Goal: Information Seeking & Learning: Learn about a topic

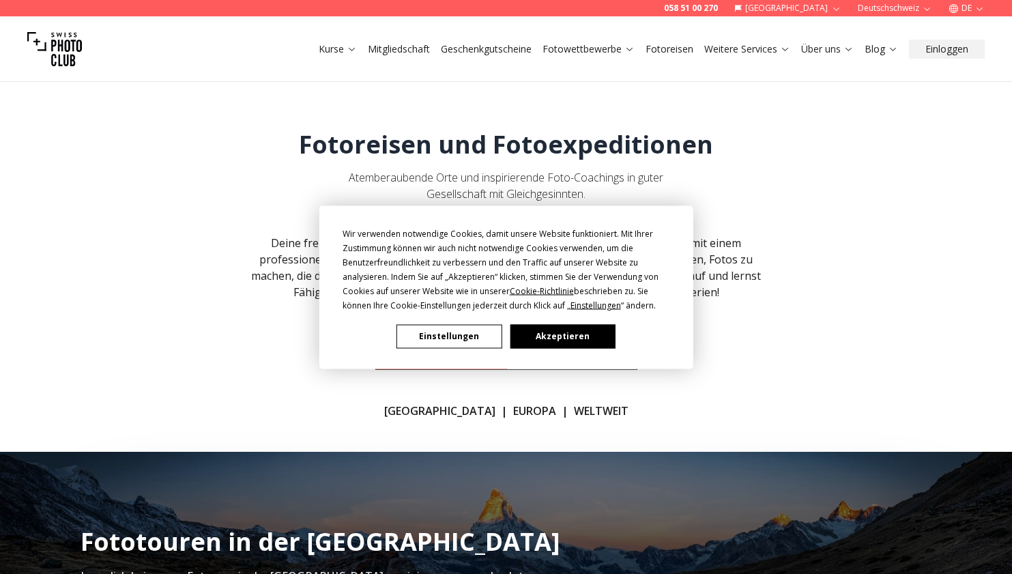
click at [553, 340] on button "Akzeptieren" at bounding box center [562, 336] width 105 height 24
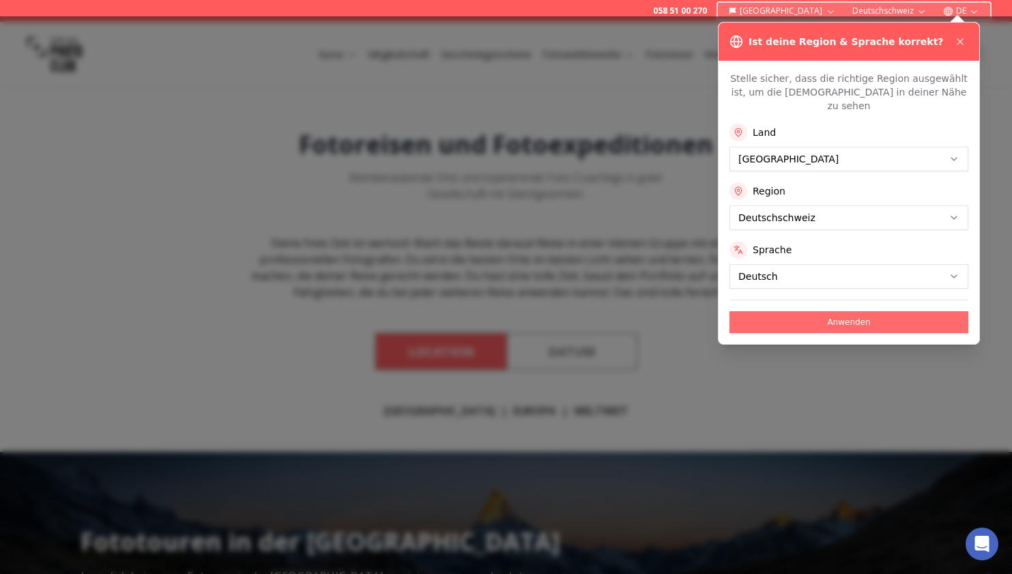
click at [851, 311] on button "Anwenden" at bounding box center [848, 322] width 239 height 22
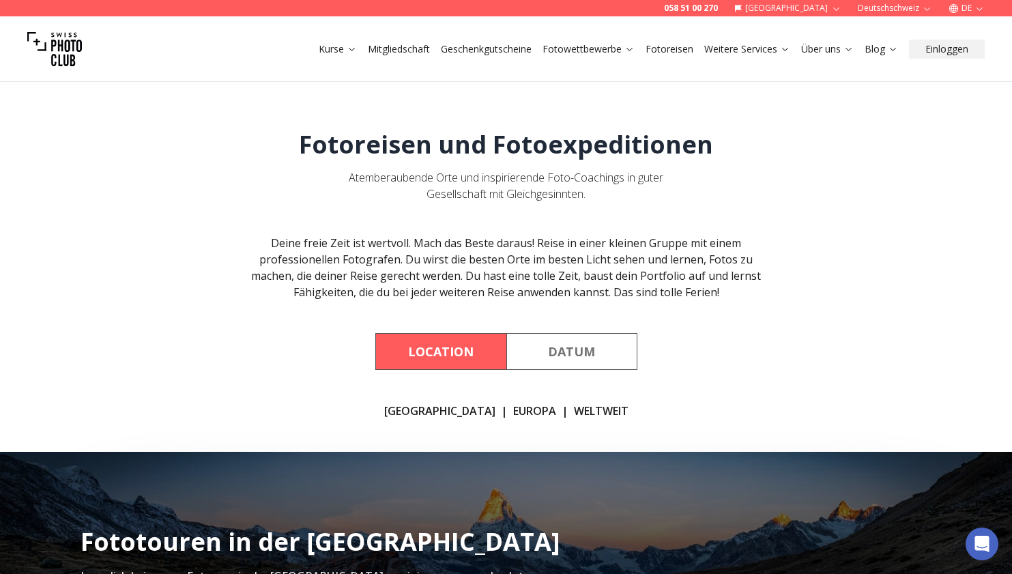
click at [574, 409] on link "WELTWEIT" at bounding box center [601, 411] width 55 height 16
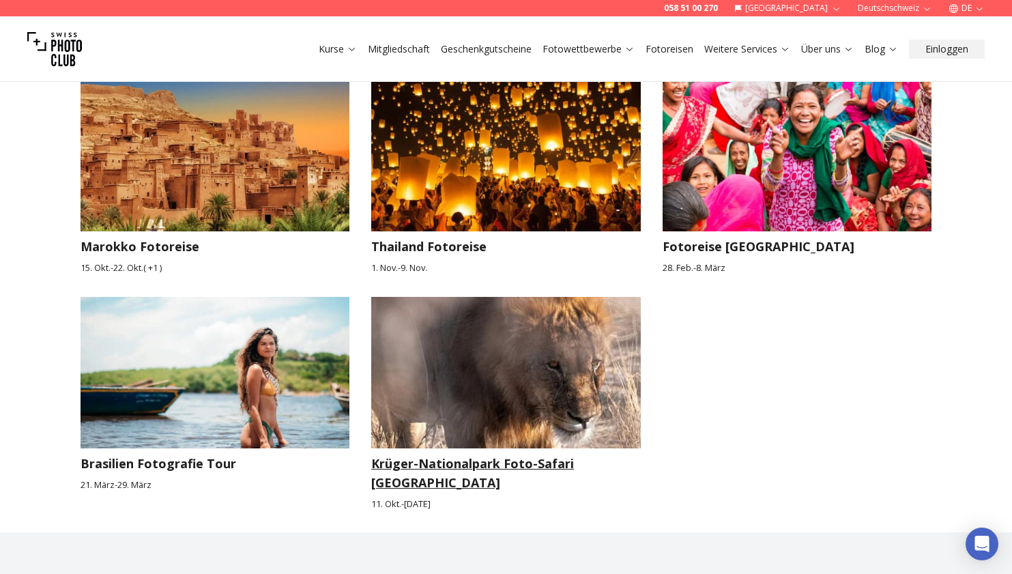
scroll to position [2057, 0]
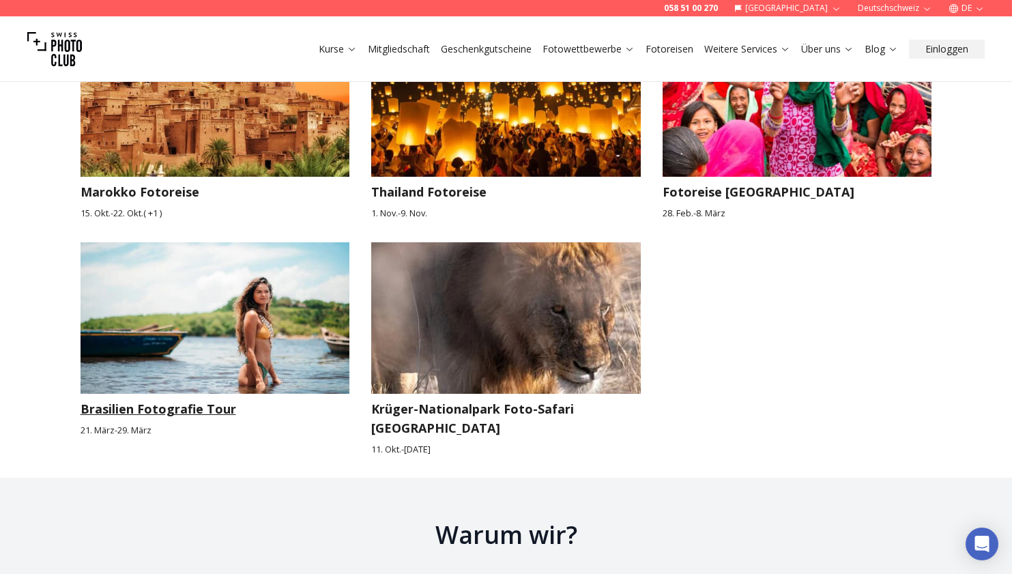
click at [166, 399] on h3 "Brasilien Fotografie Tour" at bounding box center [216, 408] width 270 height 19
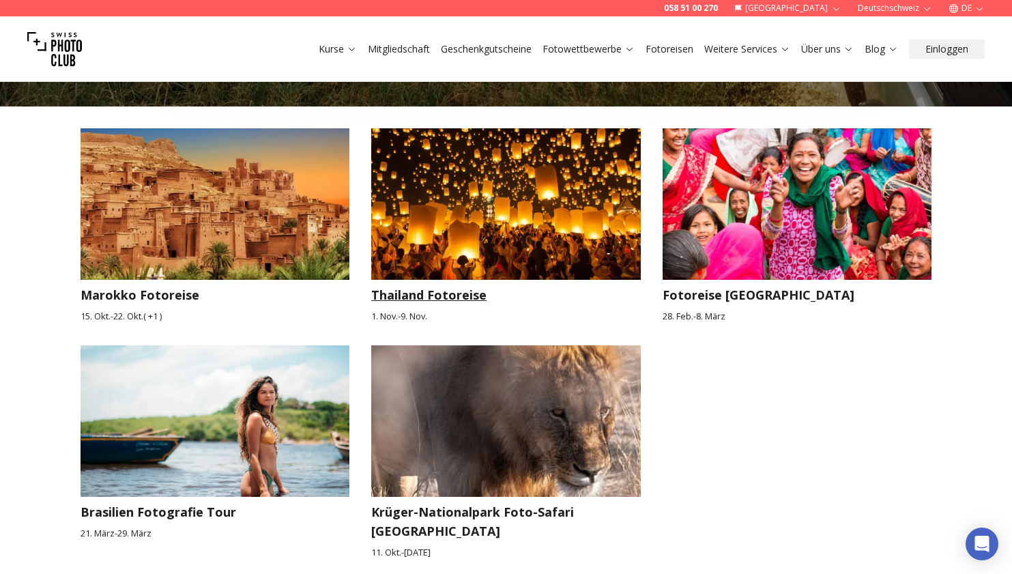
scroll to position [1947, 0]
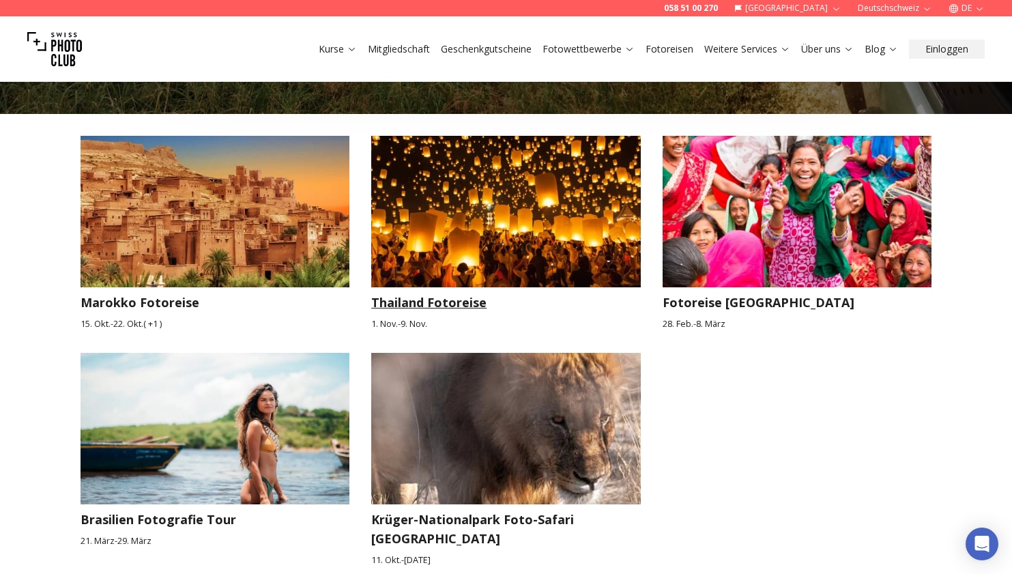
click at [471, 293] on h3 "Thailand Fotoreise" at bounding box center [506, 302] width 270 height 19
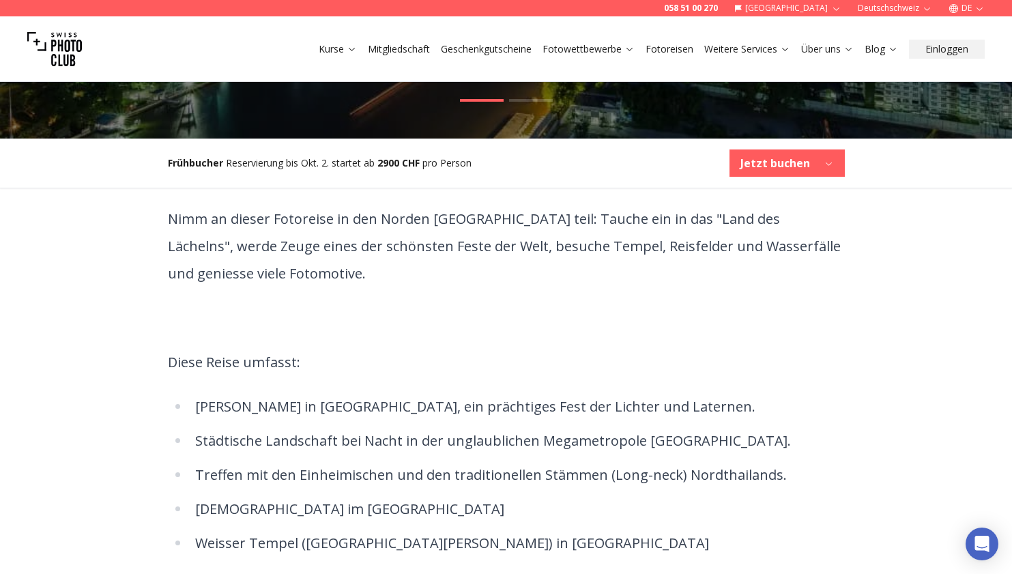
scroll to position [209, 0]
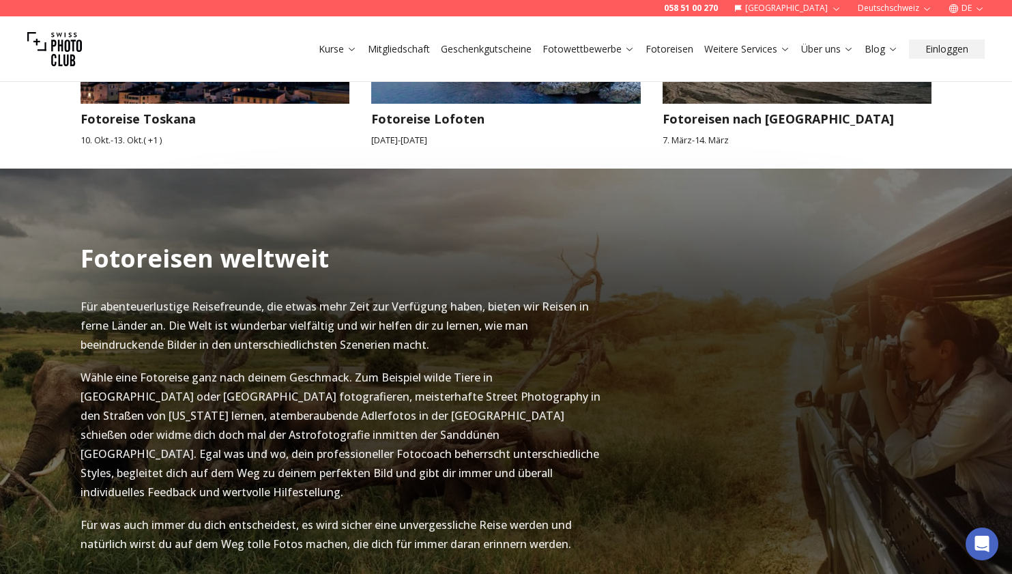
scroll to position [1414, 0]
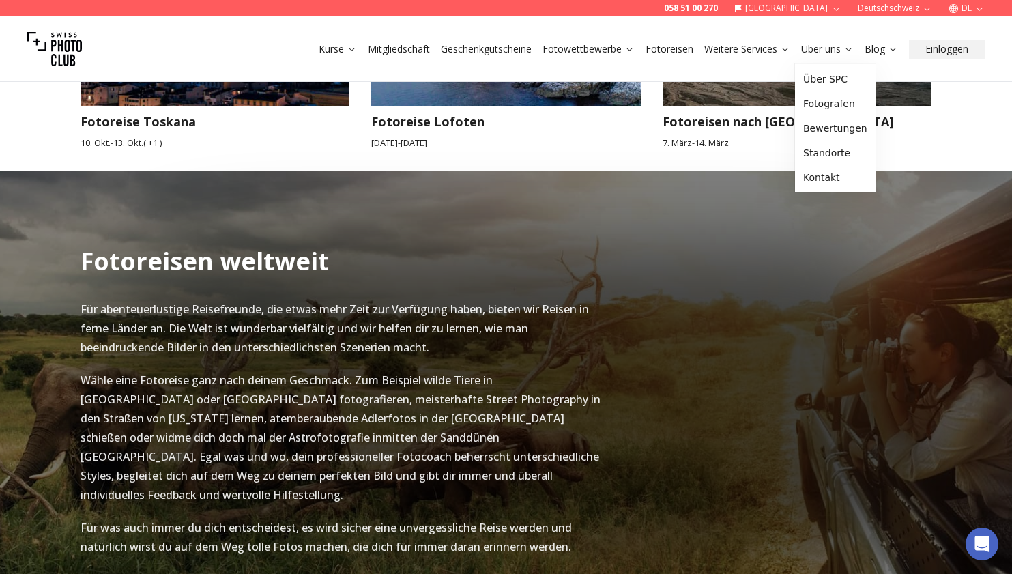
click at [815, 50] on link "Über uns" at bounding box center [827, 49] width 53 height 14
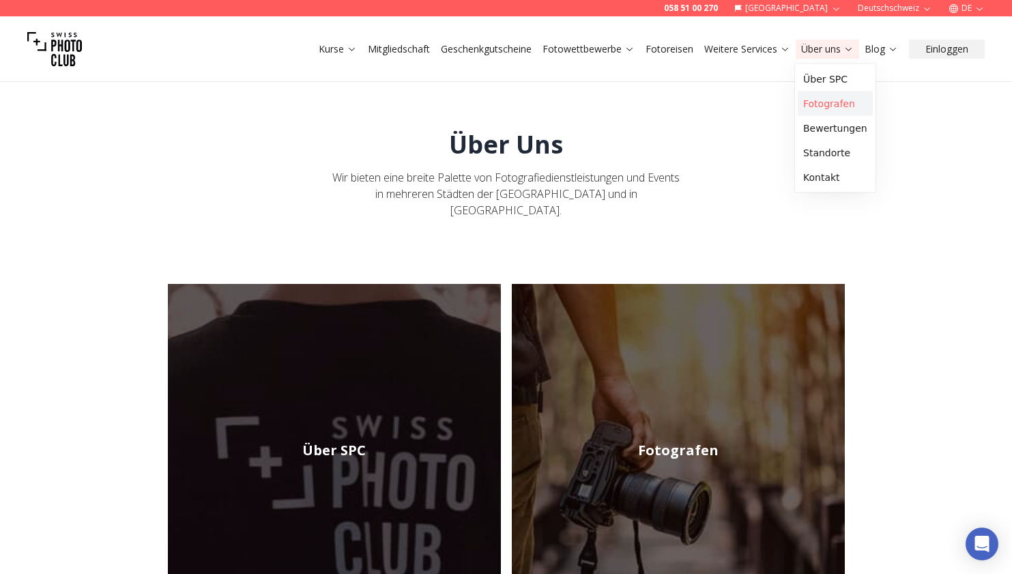
click at [824, 104] on link "Fotografen" at bounding box center [835, 103] width 75 height 25
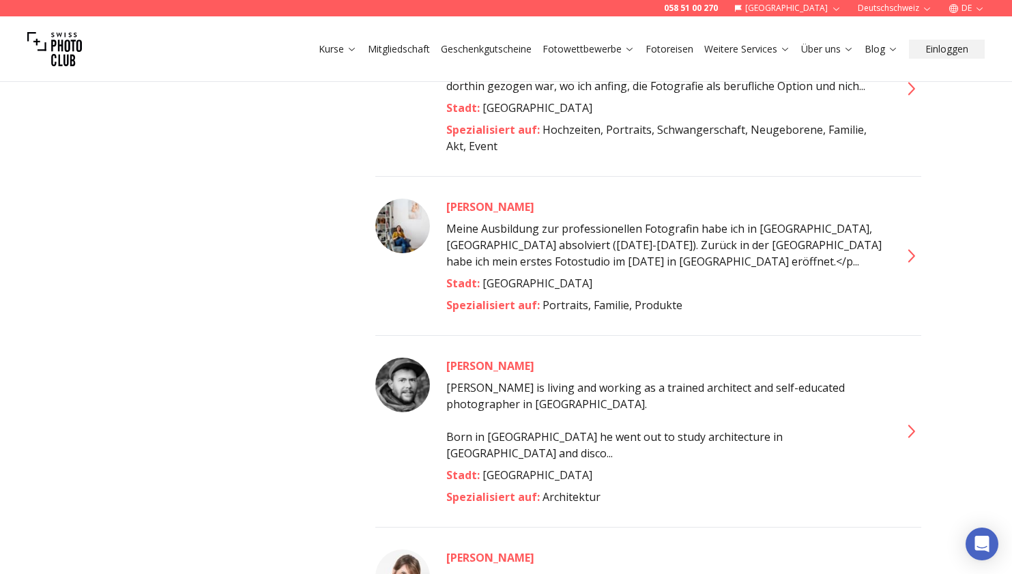
scroll to position [5098, 0]
